Goal: Task Accomplishment & Management: Use online tool/utility

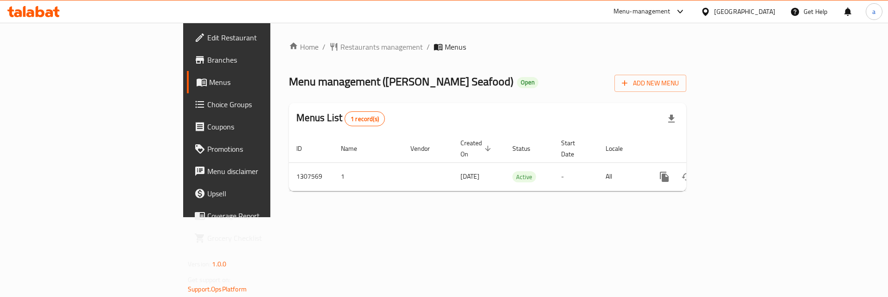
click at [207, 101] on span "Choice Groups" at bounding box center [265, 104] width 117 height 11
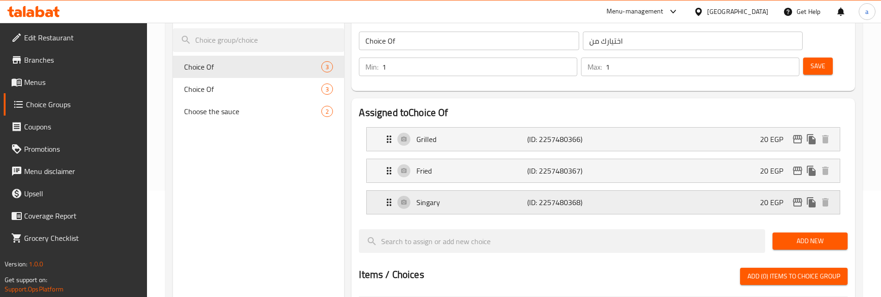
scroll to position [46, 0]
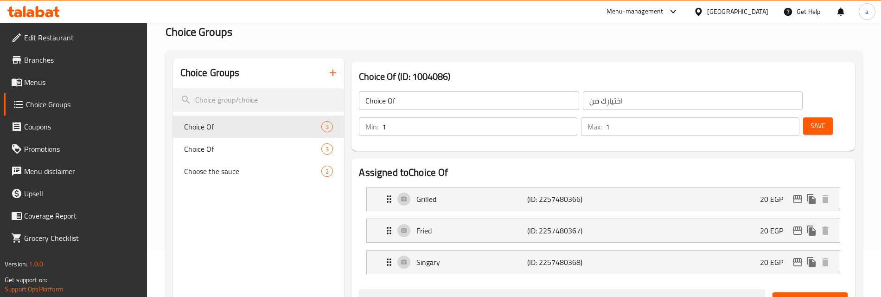
click at [808, 168] on h2 "Assigned to Choice Of" at bounding box center [603, 173] width 488 height 14
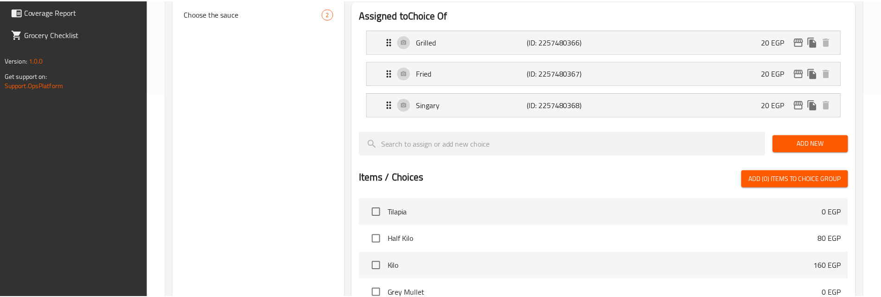
scroll to position [382, 0]
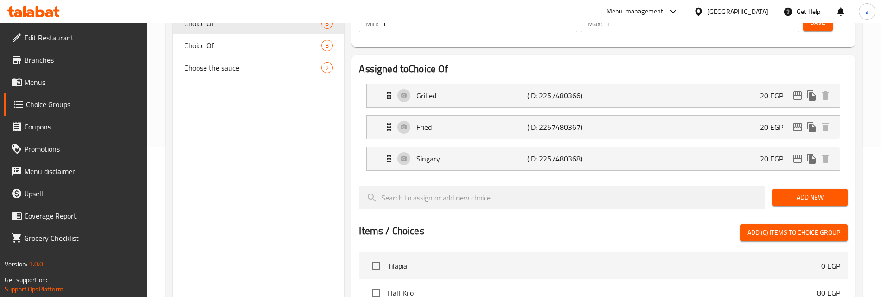
click at [858, 151] on div "Assigned to Choice Of Grilled (ID: 2257480366) 20 EGP Name (En) Grilled Name (E…" at bounding box center [603, 244] width 511 height 387
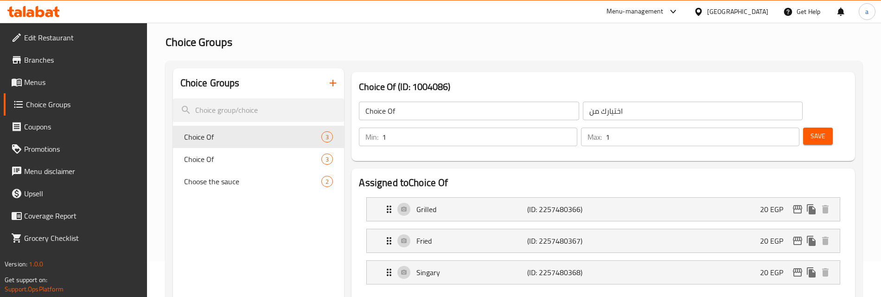
scroll to position [57, 0]
